Goal: Transaction & Acquisition: Purchase product/service

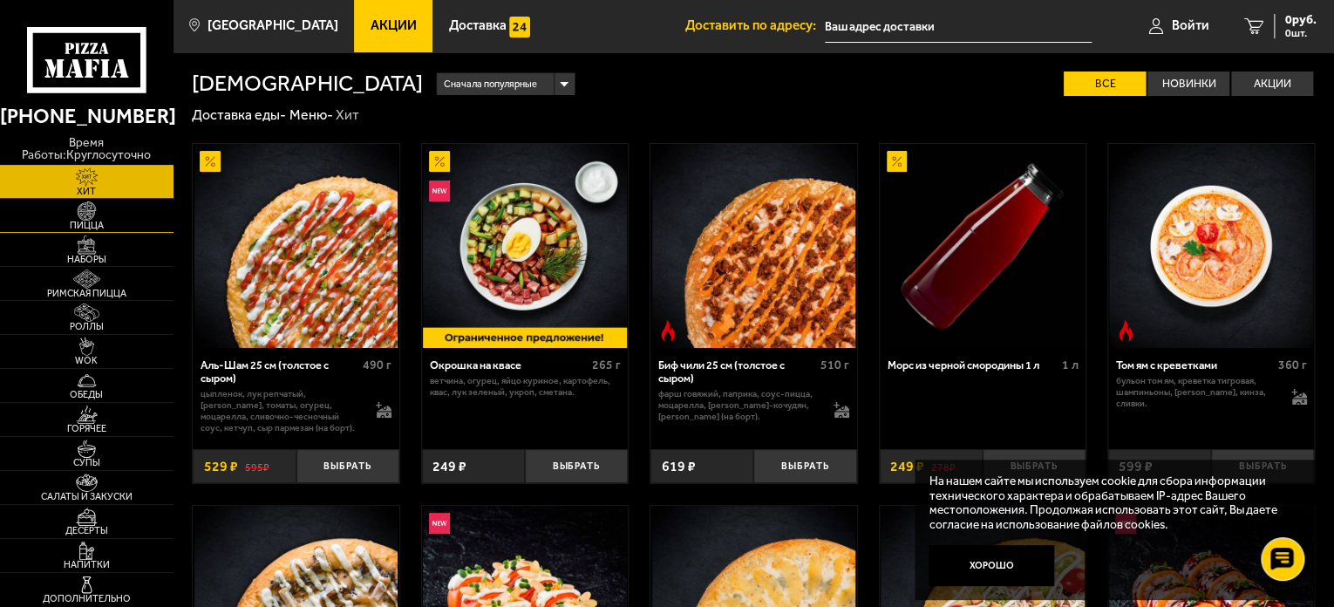
click at [98, 206] on img at bounding box center [86, 210] width 53 height 19
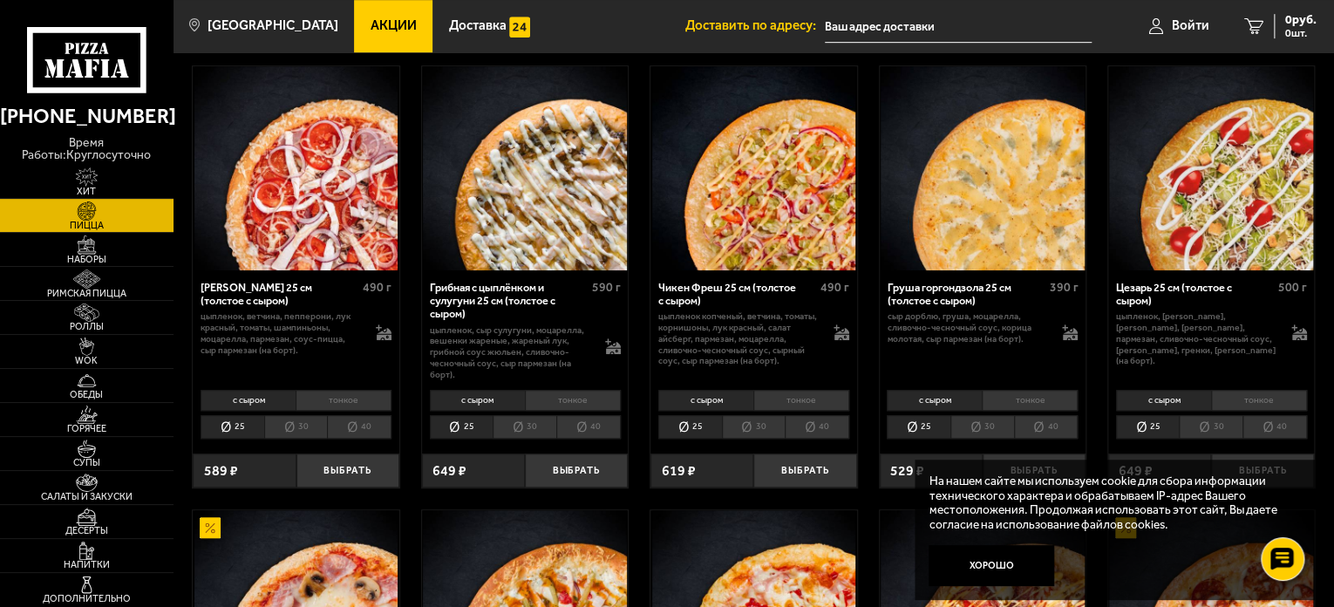
scroll to position [872, 0]
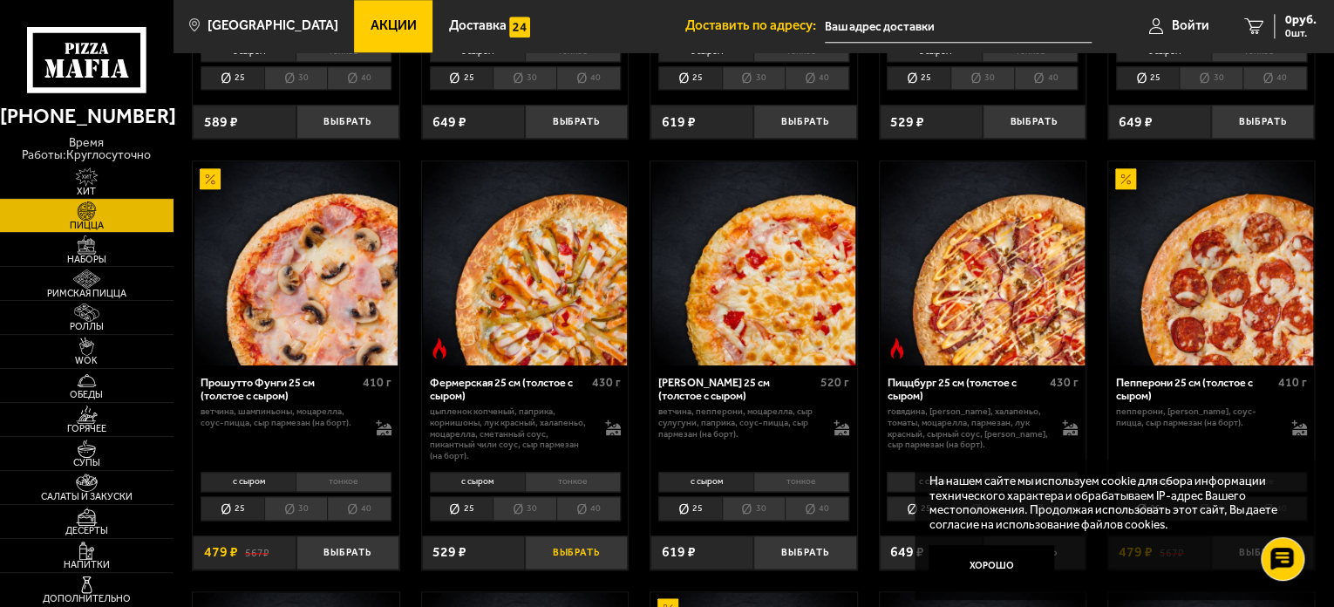
click at [568, 554] on button "Выбрать" at bounding box center [576, 552] width 103 height 34
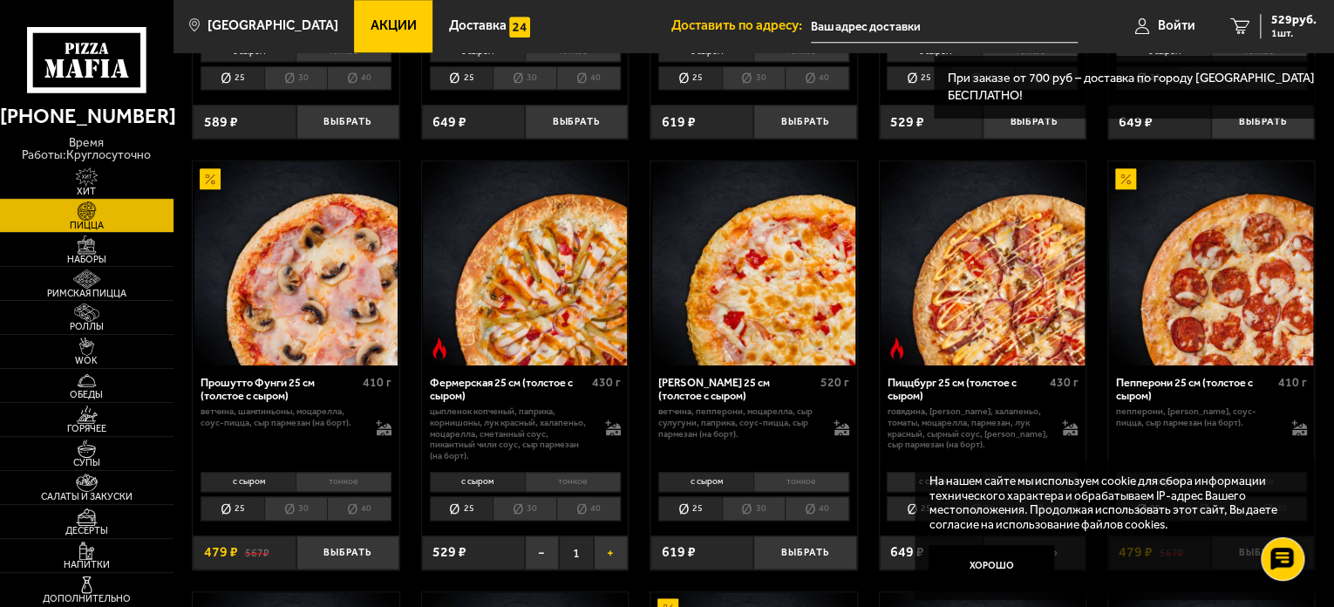
click at [595, 548] on button "+" at bounding box center [611, 552] width 34 height 34
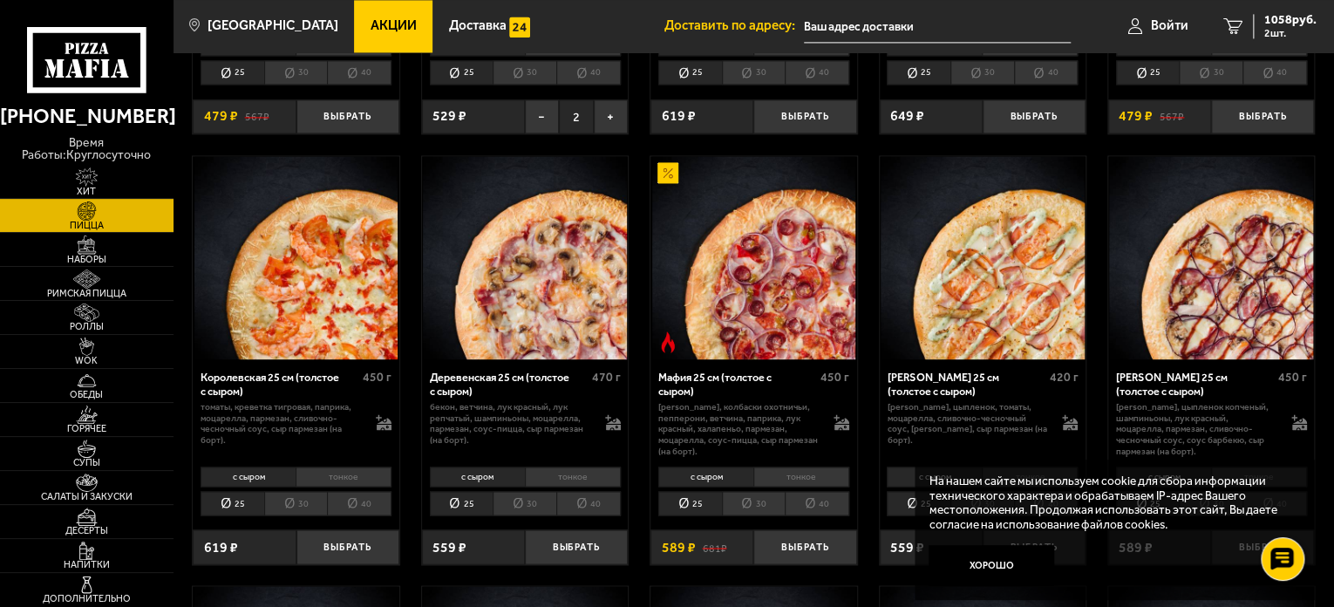
scroll to position [1482, 0]
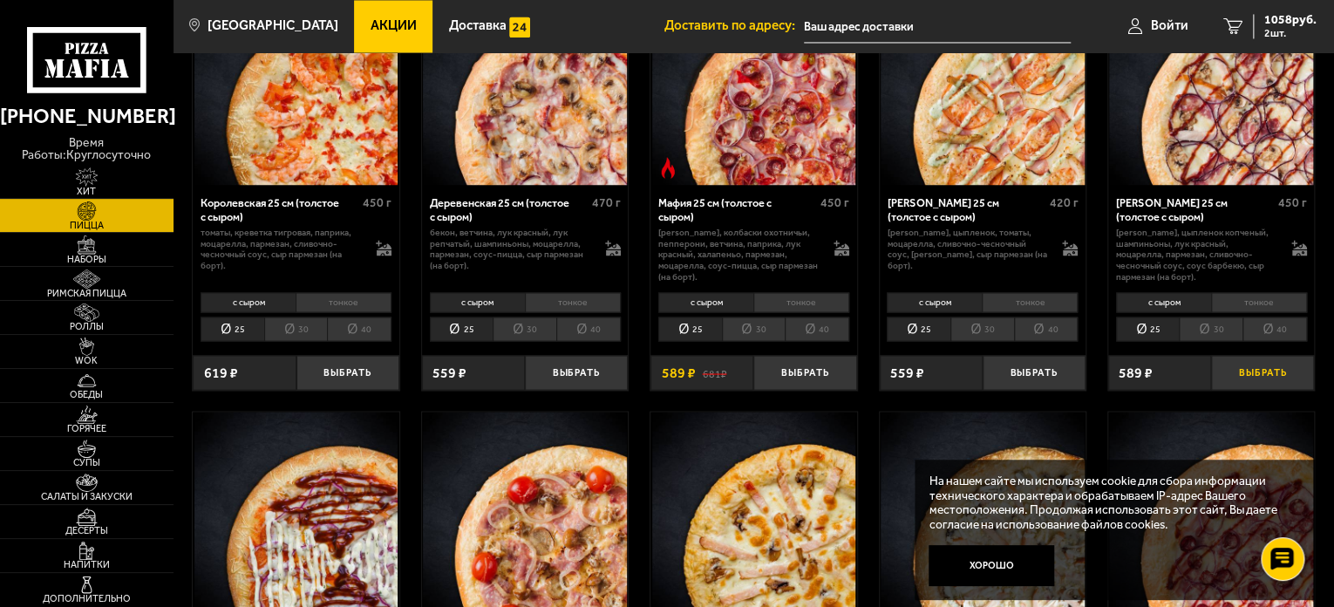
click at [1282, 371] on button "Выбрать" at bounding box center [1262, 372] width 103 height 34
click at [1294, 20] on span "1335 руб." at bounding box center [1290, 20] width 52 height 12
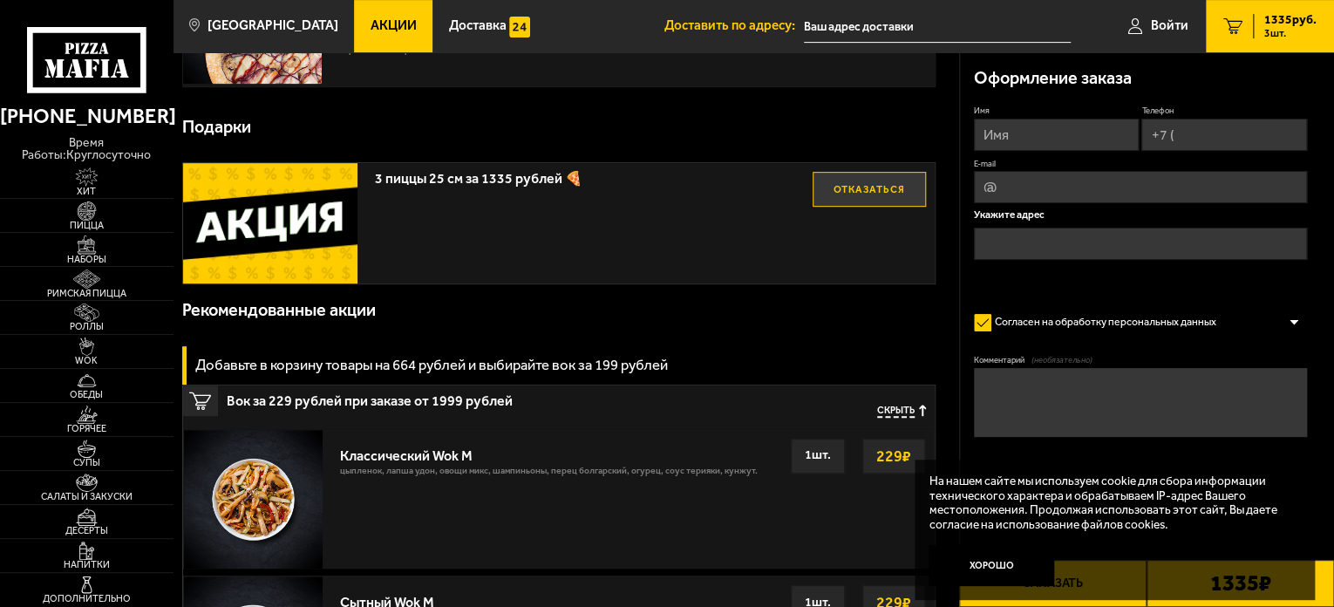
scroll to position [262, 0]
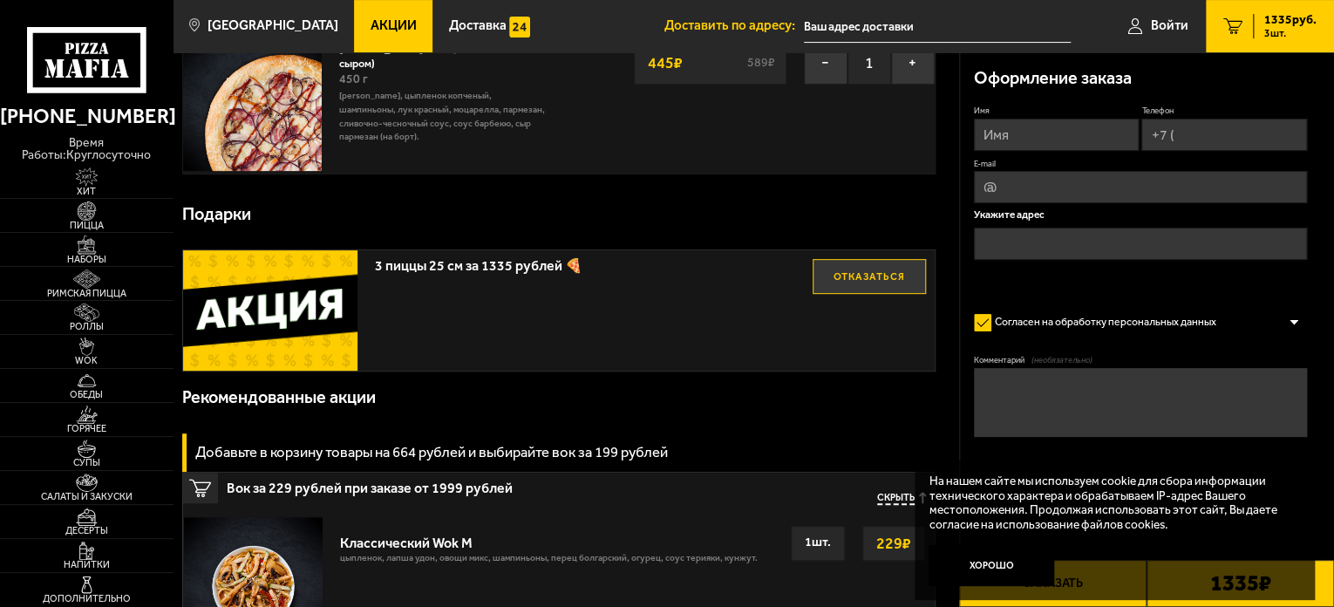
click at [1051, 132] on input "Имя" at bounding box center [1057, 135] width 166 height 32
type input "[PERSON_NAME]"
click at [1202, 130] on input "Телефон" at bounding box center [1224, 135] width 166 height 32
type input "[PHONE_NUMBER]"
click at [1129, 196] on input "E-mail" at bounding box center [1141, 189] width 334 height 32
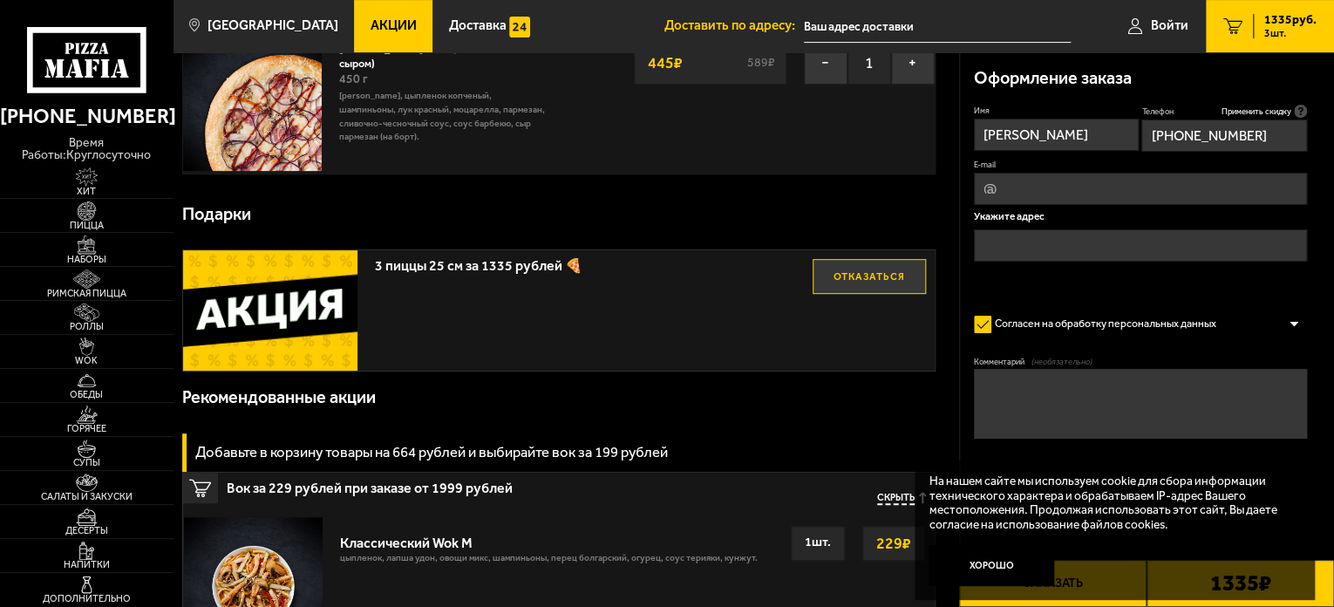
click at [1024, 245] on input "text" at bounding box center [1141, 245] width 334 height 32
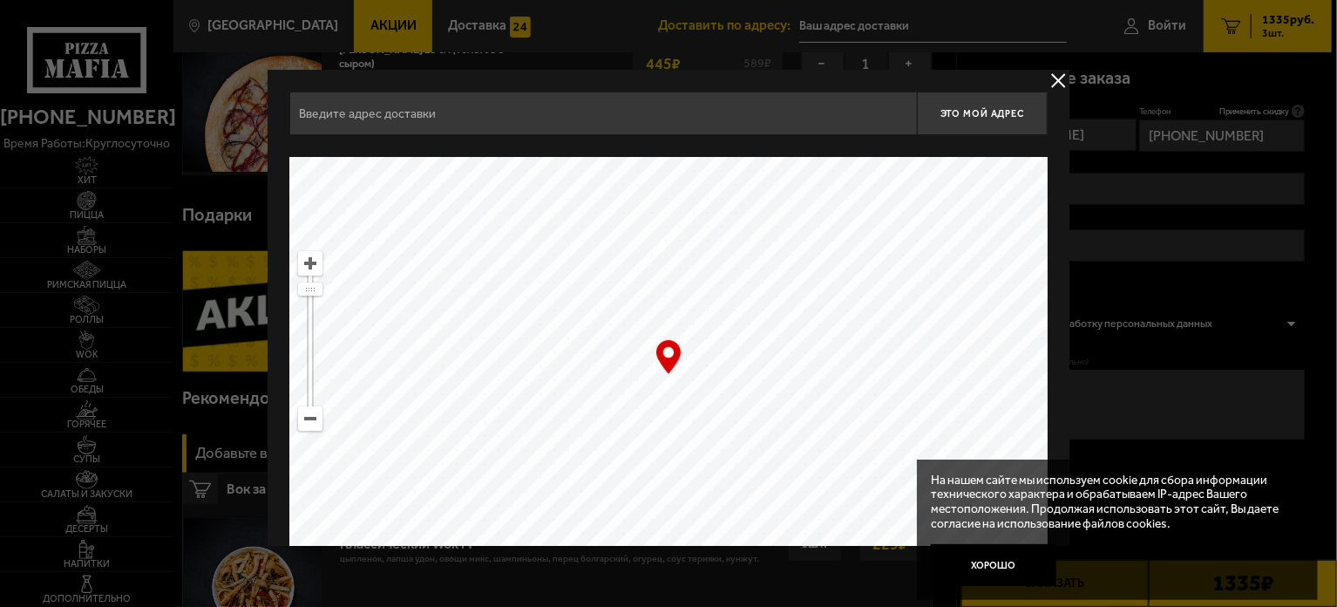
click at [545, 142] on div "Найдите адрес перетащив карту" at bounding box center [668, 146] width 758 height 22
click at [546, 132] on input "text" at bounding box center [603, 114] width 628 height 44
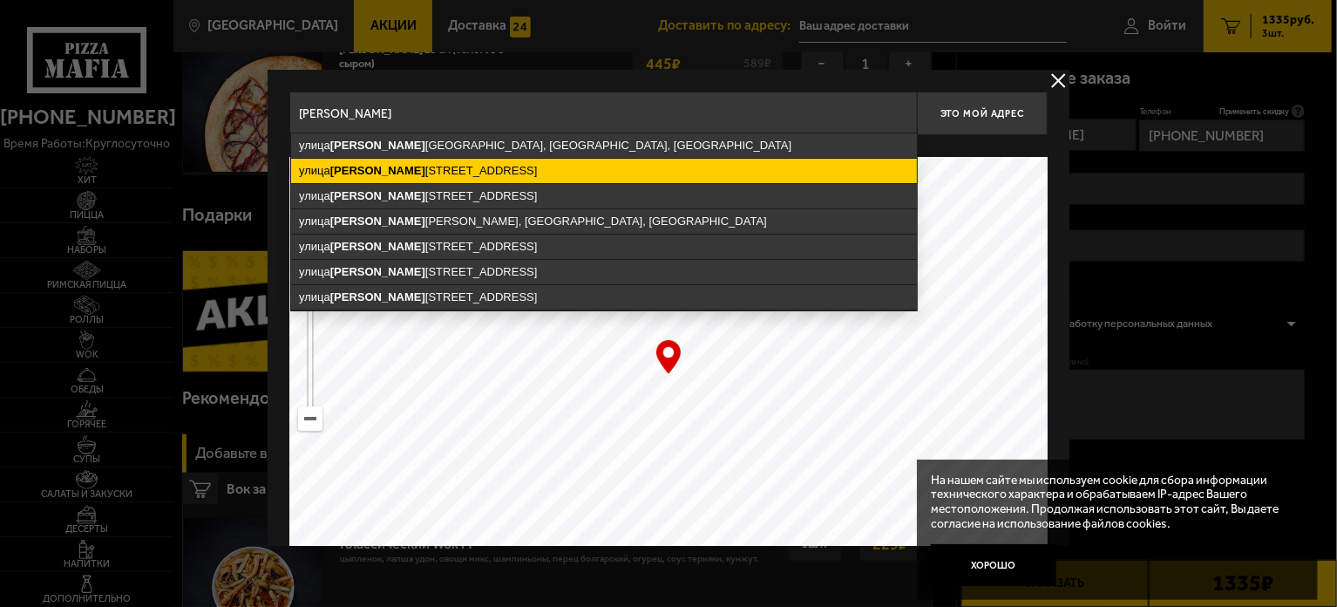
click at [533, 177] on ymaps "[STREET_ADDRESS][PERSON_NAME]" at bounding box center [604, 171] width 626 height 24
type input "[STREET_ADDRESS][PERSON_NAME]"
type input "посёлок [GEOGRAPHIC_DATA], [STREET_ADDRESS][PERSON_NAME]"
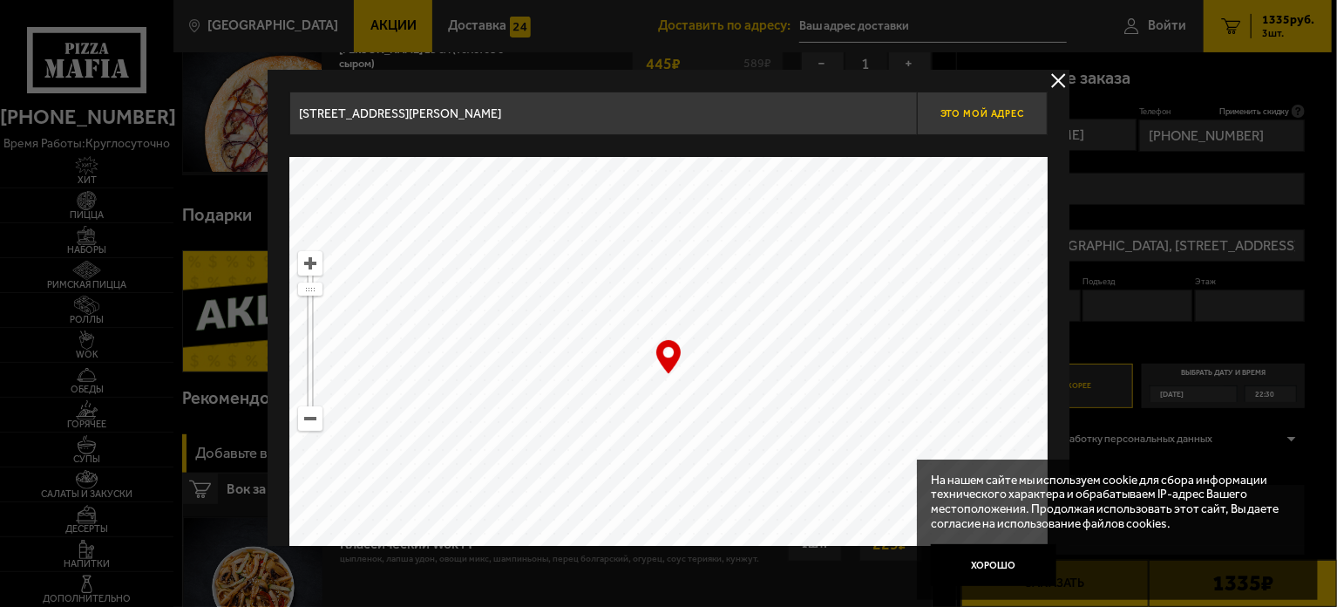
click at [998, 122] on button "Это мой адрес" at bounding box center [982, 114] width 131 height 44
type input "посёлок [GEOGRAPHIC_DATA], [STREET_ADDRESS][PERSON_NAME]"
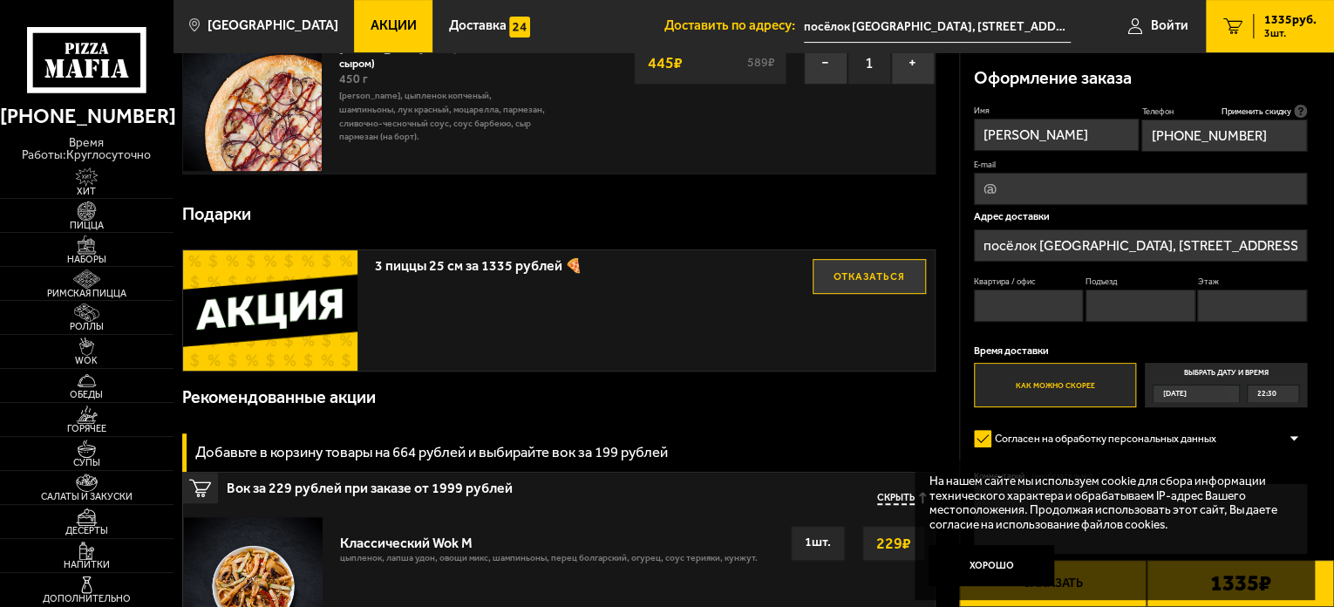
click at [1017, 317] on input "Квартира / офис" at bounding box center [1029, 305] width 110 height 32
type input "939"
drag, startPoint x: 1158, startPoint y: 283, endPoint x: 1162, endPoint y: 292, distance: 9.7
click at [1162, 291] on fieldset "Подъезд" at bounding box center [1140, 298] width 110 height 46
click at [1160, 296] on input "Подъезд" at bounding box center [1140, 305] width 110 height 32
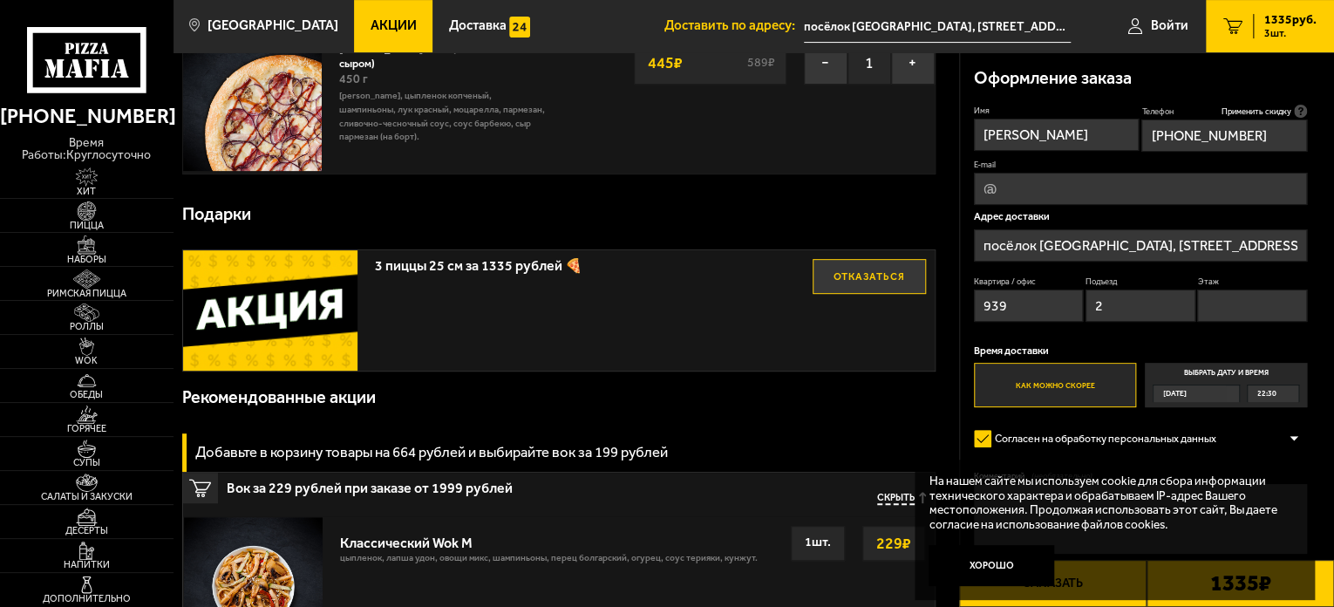
type input "2"
click at [1255, 299] on input "Этаж" at bounding box center [1252, 305] width 110 height 32
type input "20"
click at [1037, 192] on input "E-mail" at bounding box center [1141, 189] width 334 height 32
type input "[EMAIL_ADDRESS][DOMAIN_NAME]"
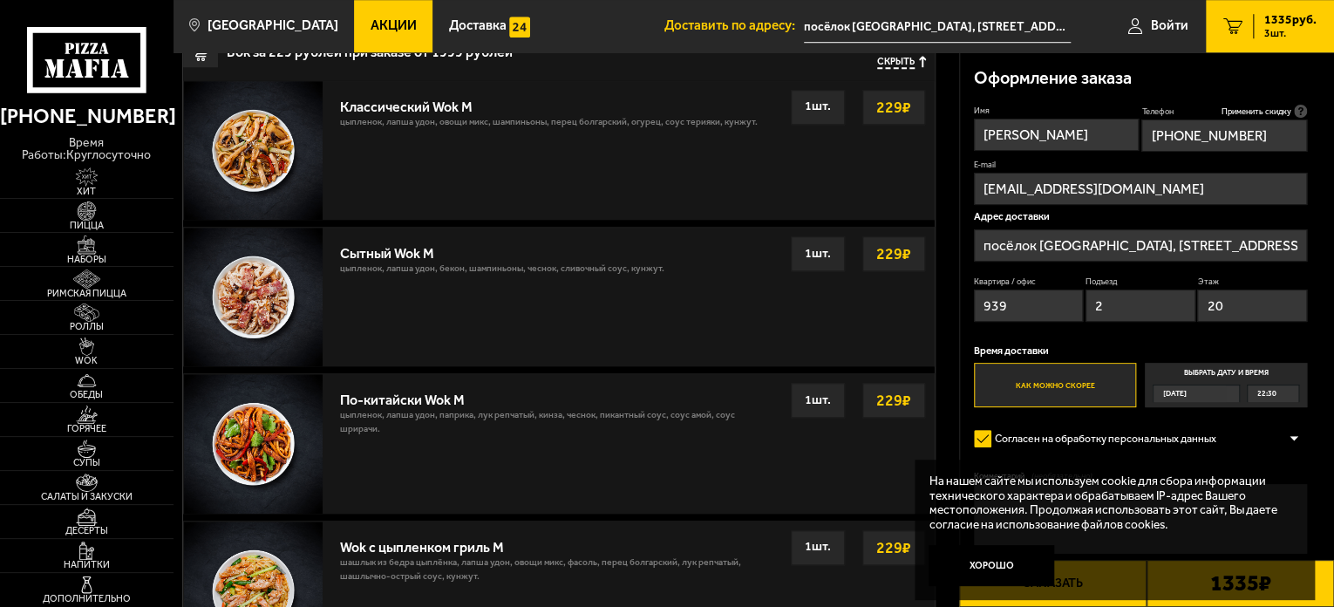
scroll to position [785, 0]
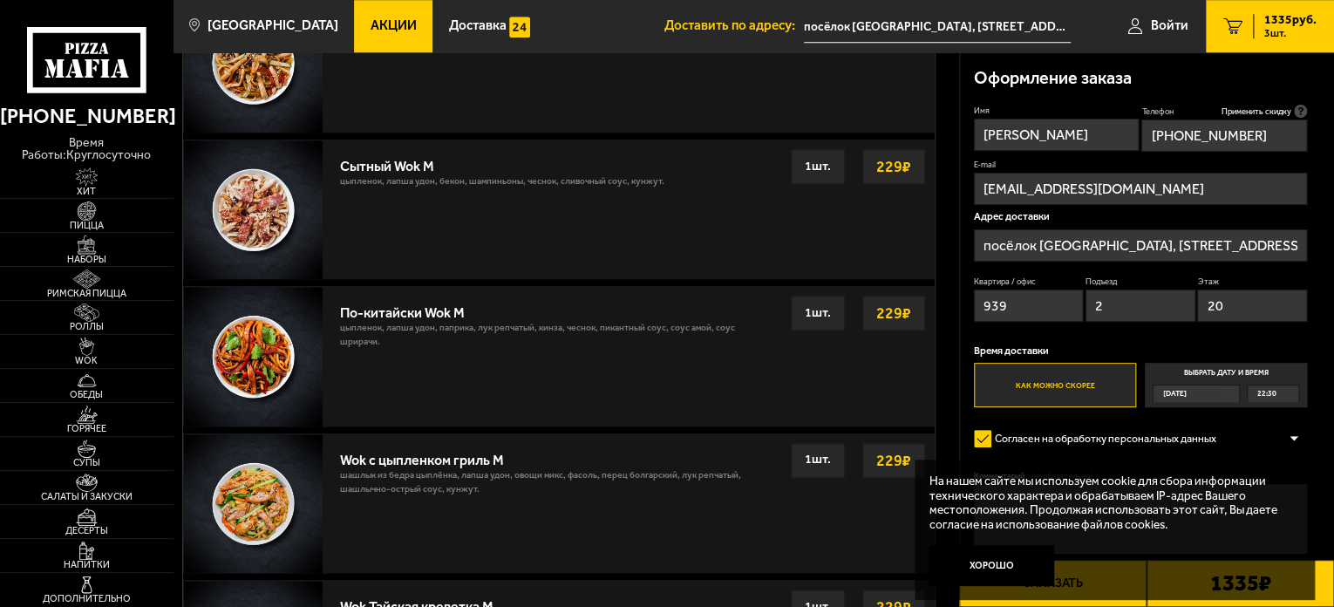
click at [1296, 439] on div at bounding box center [1294, 438] width 26 height 13
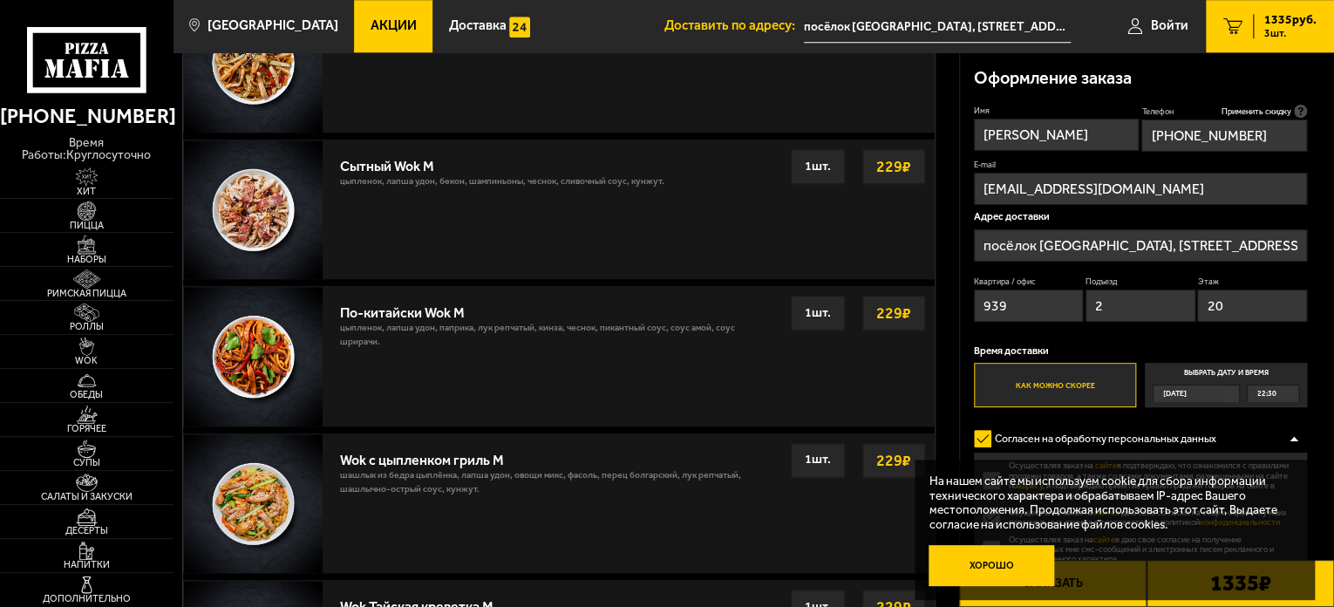
click at [1001, 555] on button "Хорошо" at bounding box center [990, 566] width 125 height 42
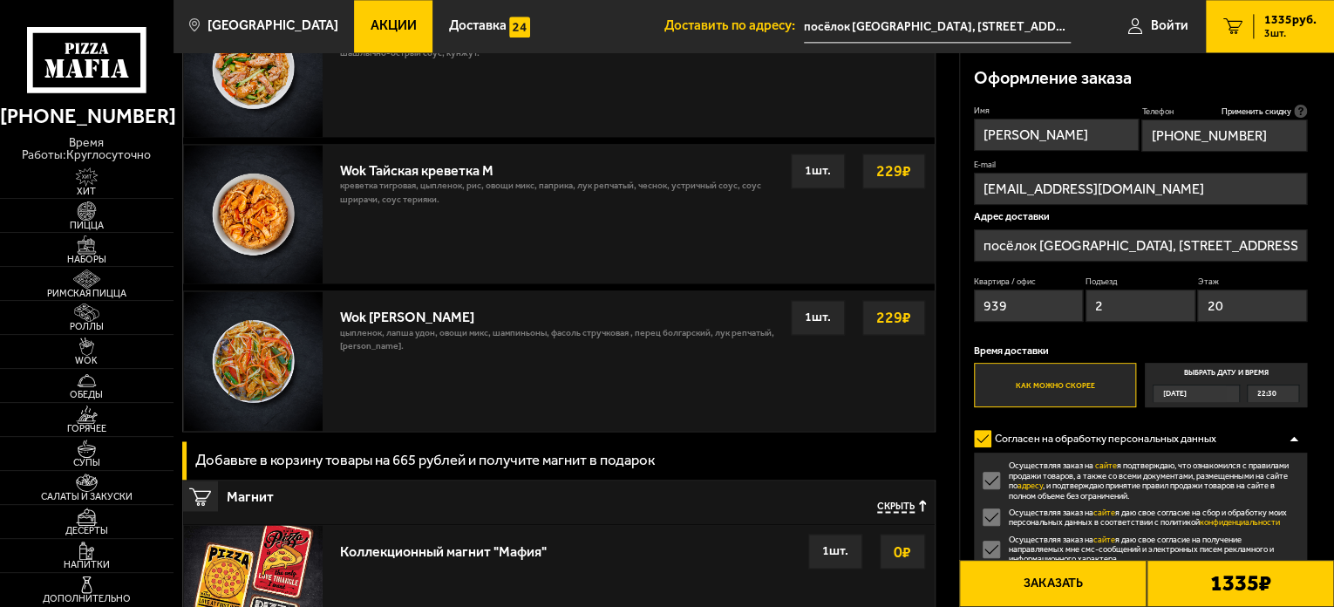
scroll to position [1395, 0]
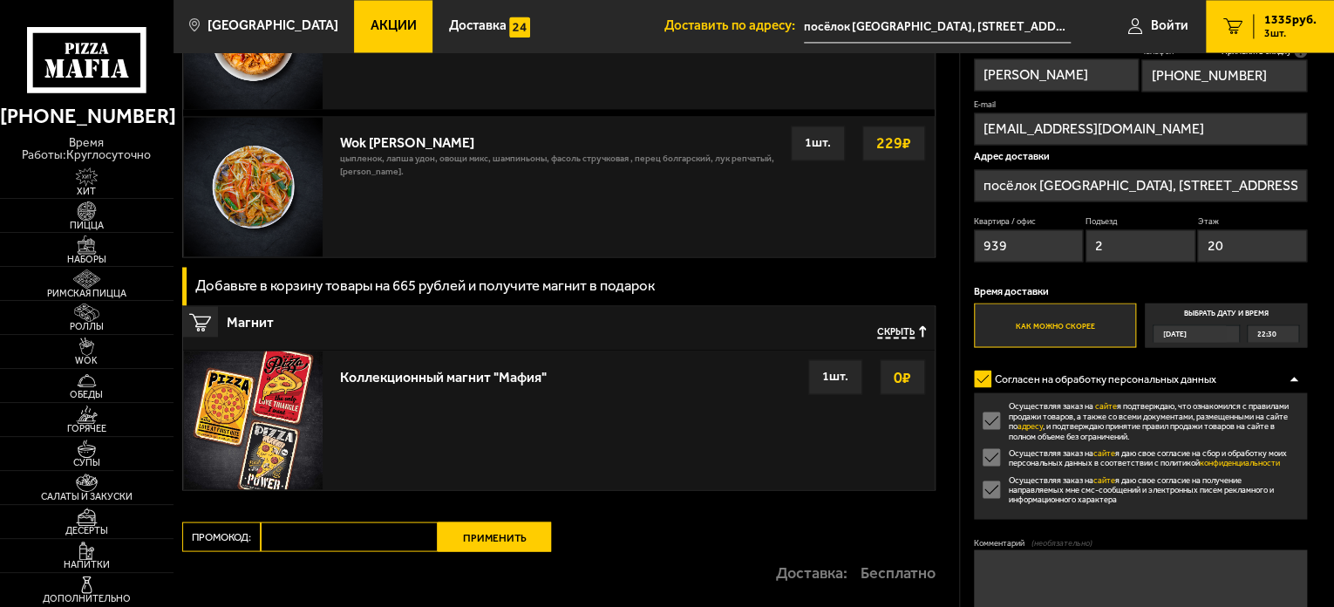
click at [991, 378] on label "Согласен на обработку персональных данных" at bounding box center [1102, 378] width 256 height 28
click at [0, 0] on input "Согласен на обработку персональных данных" at bounding box center [0, 0] width 0 height 0
click at [983, 375] on label "Согласен на обработку персональных данных" at bounding box center [1102, 378] width 256 height 28
click at [0, 0] on input "Согласен на обработку персональных данных" at bounding box center [0, 0] width 0 height 0
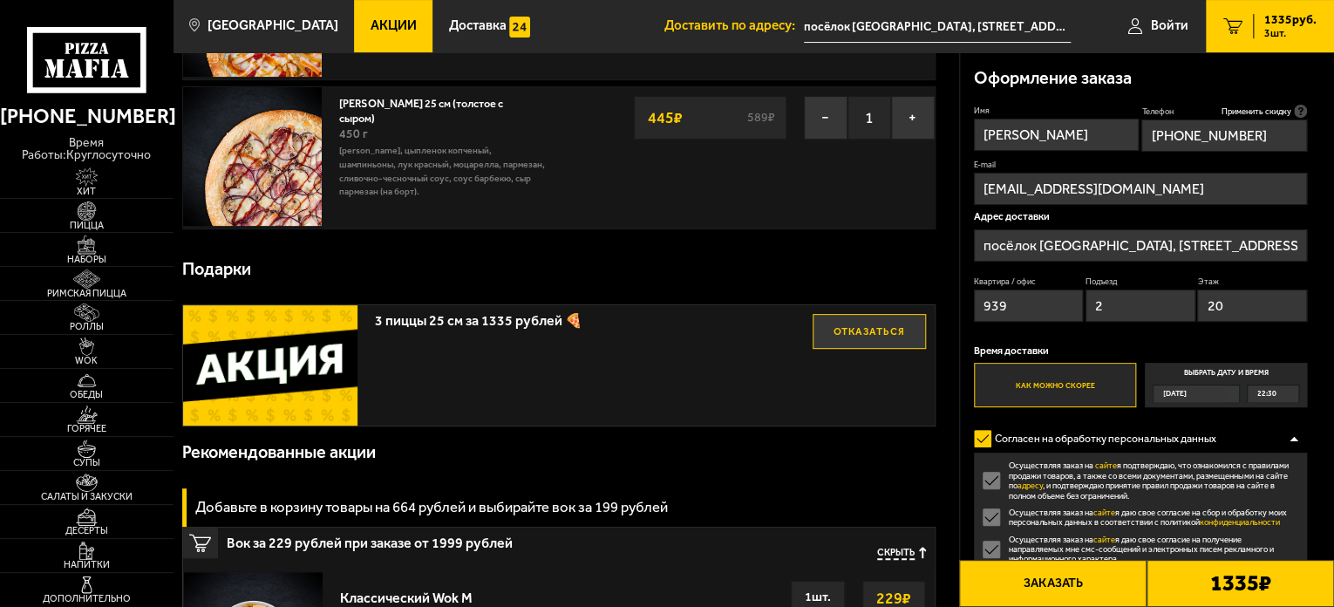
scroll to position [0, 0]
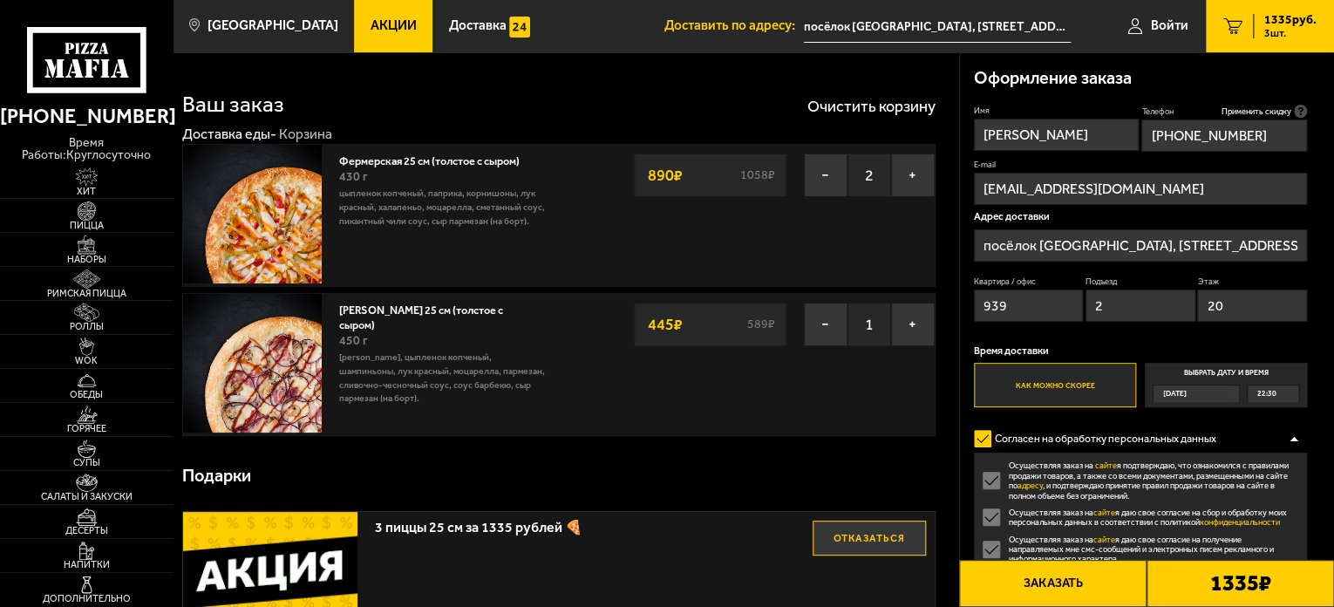
click at [1098, 573] on button "Заказать" at bounding box center [1052, 583] width 187 height 47
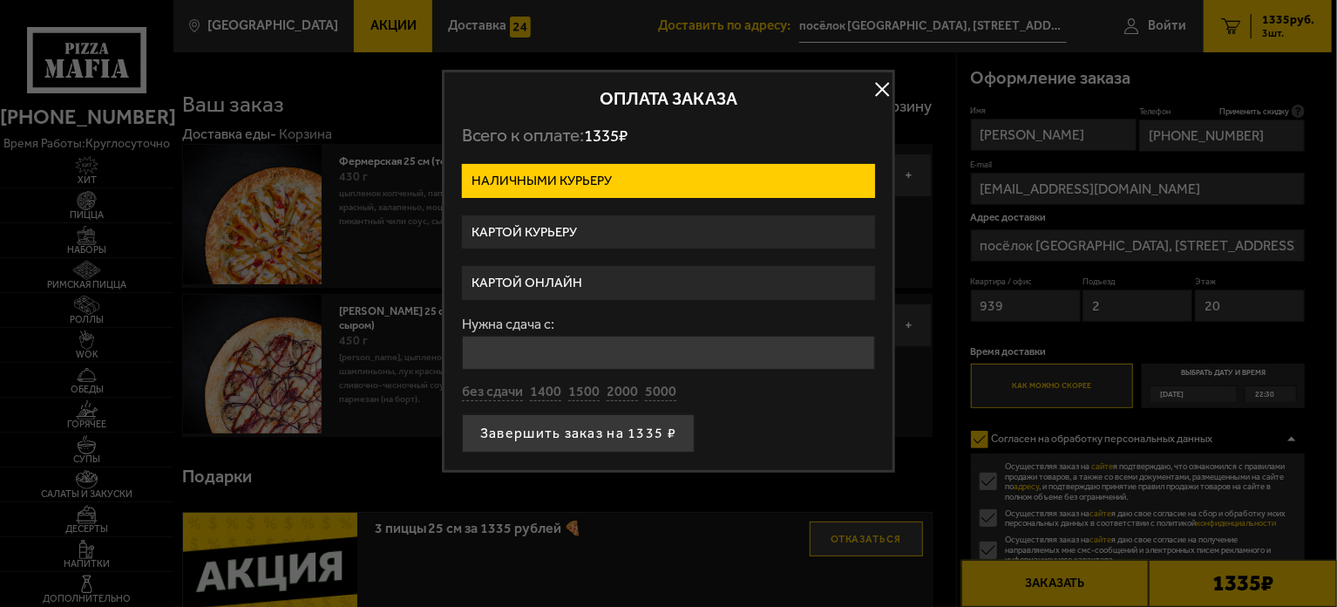
click at [602, 217] on label "Картой курьеру" at bounding box center [668, 232] width 413 height 34
click at [0, 0] on input "Картой курьеру" at bounding box center [0, 0] width 0 height 0
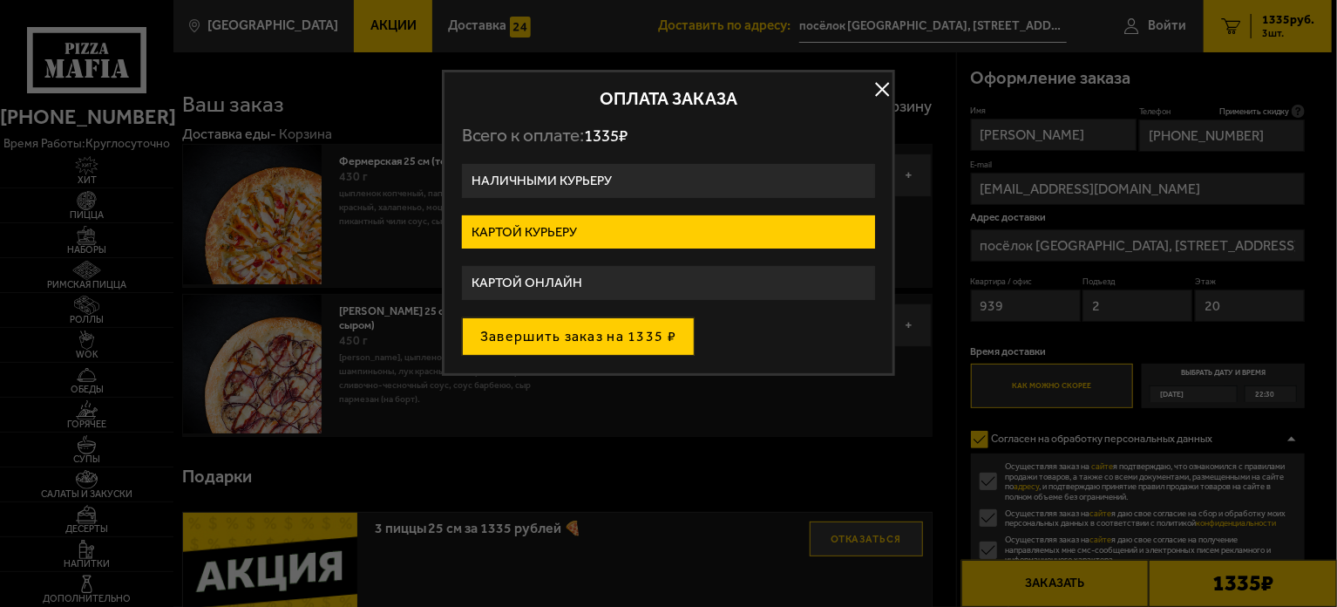
click at [613, 336] on button "Завершить заказ на 1335 ₽" at bounding box center [578, 336] width 233 height 38
